Goal: Transaction & Acquisition: Purchase product/service

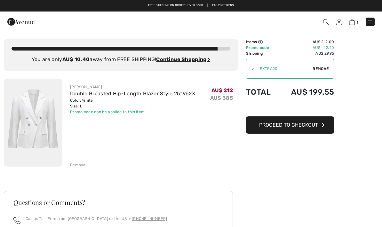
click at [291, 128] on button "Proceed to Checkout" at bounding box center [290, 124] width 88 height 17
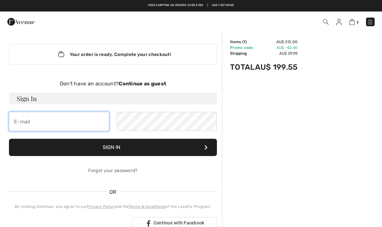
click at [39, 127] on input "email" at bounding box center [59, 121] width 100 height 19
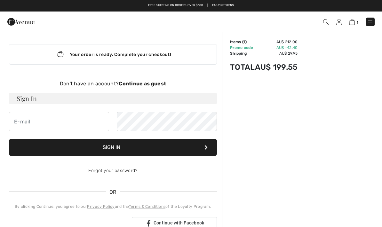
click at [147, 84] on strong "Continue as guest" at bounding box center [142, 84] width 47 height 6
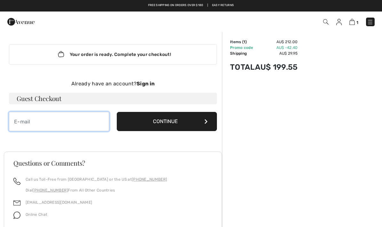
click at [51, 120] on input "email" at bounding box center [59, 121] width 100 height 19
type input "[EMAIL_ADDRESS][DOMAIN_NAME]"
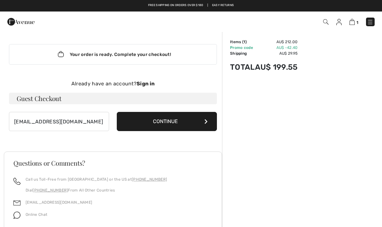
click at [185, 125] on button "Continue" at bounding box center [167, 121] width 100 height 19
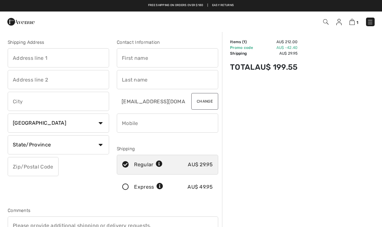
click at [51, 56] on input "text" at bounding box center [58, 57] width 101 height 19
type input "[STREET_ADDRESS]"
click at [107, 125] on select "Country Canada United States Afghanistan Aland Islands Albania Algeria American…" at bounding box center [58, 123] width 101 height 19
select select "AU"
click at [26, 104] on input "text" at bounding box center [58, 101] width 101 height 19
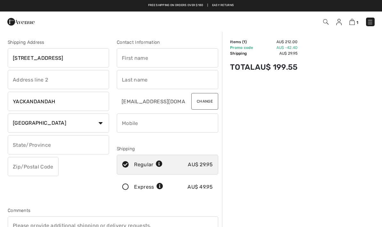
type input "YACKANDANDAH"
click at [43, 123] on select "Country Canada United States Afghanistan Aland Islands Albania Algeria American…" at bounding box center [58, 123] width 101 height 19
click at [45, 146] on input "text" at bounding box center [58, 144] width 101 height 19
click at [28, 163] on input "text" at bounding box center [33, 166] width 51 height 19
click at [53, 144] on input "VICTORIA" at bounding box center [58, 144] width 101 height 19
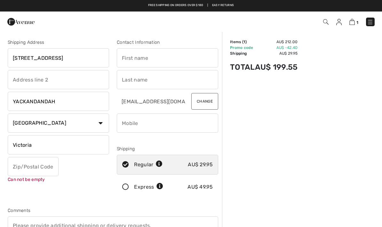
type input "Victoria"
click at [27, 169] on input "text" at bounding box center [33, 166] width 51 height 19
type input "3749"
click at [137, 62] on input "text" at bounding box center [167, 57] width 101 height 19
type input "Glenys"
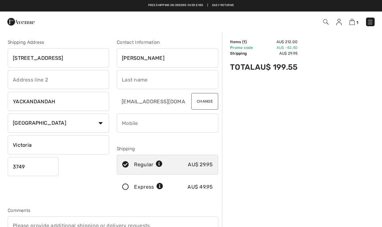
click at [137, 86] on input "text" at bounding box center [167, 79] width 101 height 19
type input "Phillips"
click at [140, 125] on input "phone" at bounding box center [167, 123] width 101 height 19
type input "+"
type input "0418370295"
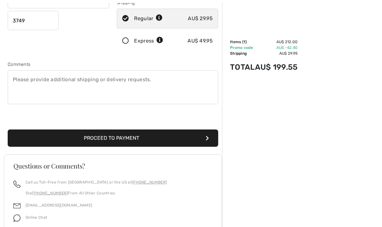
scroll to position [146, 0]
click at [123, 141] on button "Proceed to Payment" at bounding box center [113, 138] width 210 height 17
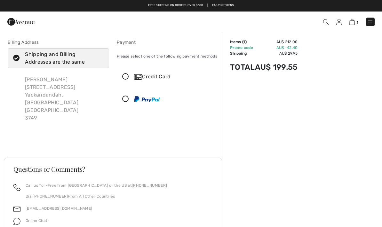
click at [126, 79] on icon at bounding box center [125, 77] width 17 height 7
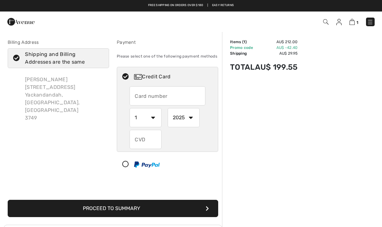
click at [148, 92] on input "text" at bounding box center [167, 95] width 75 height 19
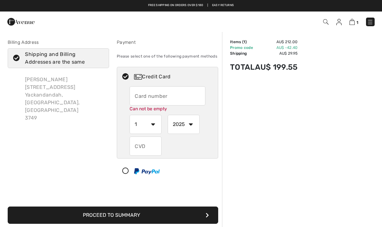
click at [151, 97] on input "text" at bounding box center [167, 95] width 75 height 19
type input "516310301463819"
click at [152, 123] on select "1 2 3 4 5 6 7 8 9 10 11 12" at bounding box center [146, 124] width 32 height 19
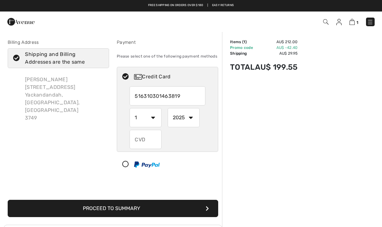
select select "9"
click at [193, 113] on select "2025 2026 2027 2028 2029 2030 2031 2032 2033 2034 2035" at bounding box center [184, 117] width 32 height 19
select select "2027"
click at [144, 137] on input "text" at bounding box center [146, 139] width 32 height 19
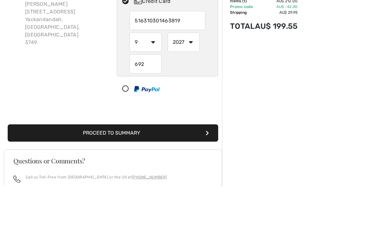
scroll to position [37, 0]
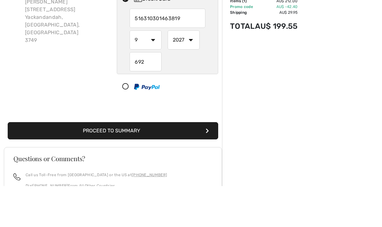
type input "692"
click at [147, 163] on button "Proceed to Summary" at bounding box center [113, 171] width 210 height 17
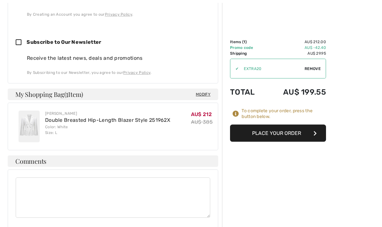
scroll to position [390, 0]
click at [292, 133] on button "Place Your Order" at bounding box center [278, 133] width 96 height 17
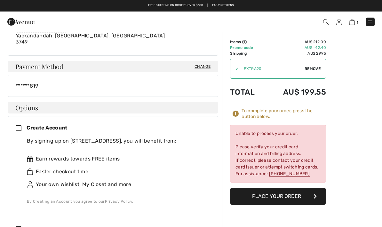
scroll to position [202, 0]
click at [201, 68] on span "Change" at bounding box center [202, 67] width 16 height 6
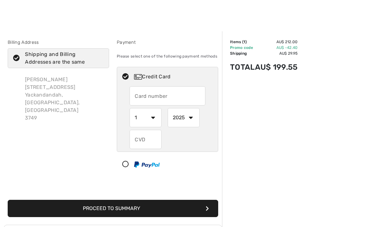
checkbox input "true"
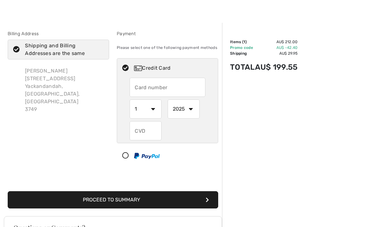
click at [145, 87] on input "text" at bounding box center [167, 87] width 75 height 19
radio input "true"
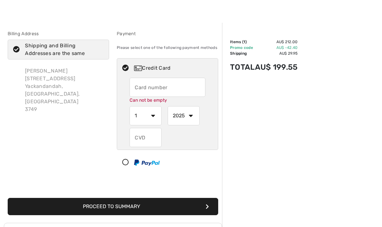
scroll to position [8, 0]
type input "5163103014863819"
select select "9"
select select "2027"
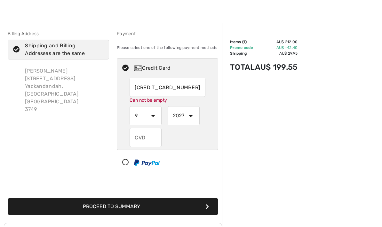
type input "692"
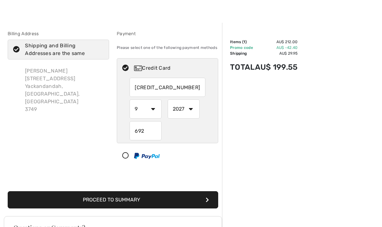
click at [202, 196] on button "Proceed to Summary" at bounding box center [113, 199] width 210 height 17
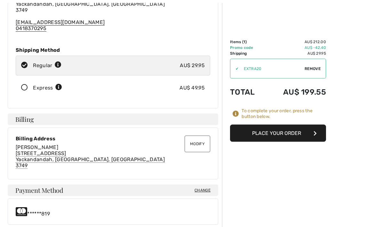
scroll to position [79, 0]
click at [315, 131] on icon "button" at bounding box center [314, 133] width 3 height 5
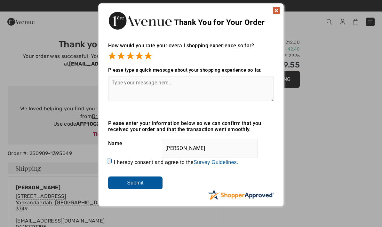
click at [133, 199] on div "How would you rate your overall shopping experience so far? It appears from you…" at bounding box center [190, 118] width 185 height 164
click at [122, 78] on textarea at bounding box center [191, 88] width 166 height 25
type textarea "G"
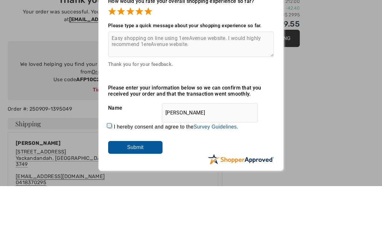
scroll to position [5, 0]
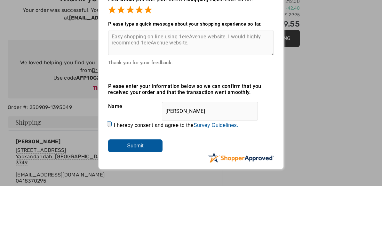
type textarea "Easy shopping on line using 1ereAvenue website. I would highly recommend 1ereAv…"
click at [132, 180] on input "Submit" at bounding box center [135, 186] width 54 height 13
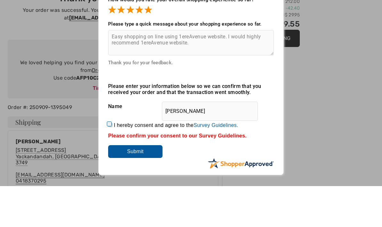
scroll to position [46, 0]
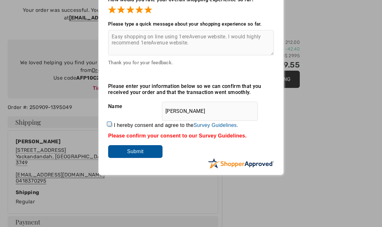
click at [112, 124] on input "I hereby consent and agree to the By submitting a review, you grant permission …" at bounding box center [110, 125] width 4 height 4
checkbox input "true"
click at [143, 149] on input "Submit" at bounding box center [135, 151] width 54 height 13
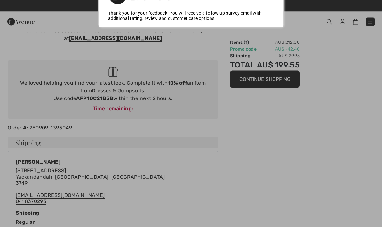
scroll to position [0, 0]
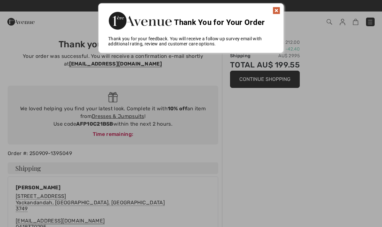
click at [279, 10] on img at bounding box center [276, 11] width 8 height 8
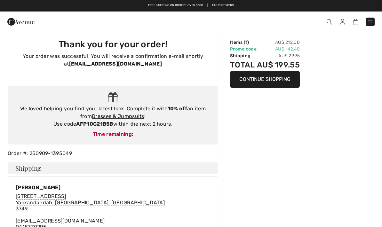
scroll to position [26, 0]
